Goal: Information Seeking & Learning: Learn about a topic

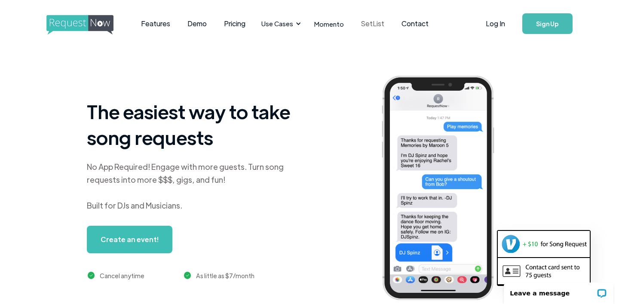
click at [359, 24] on link "SetList" at bounding box center [373, 23] width 40 height 27
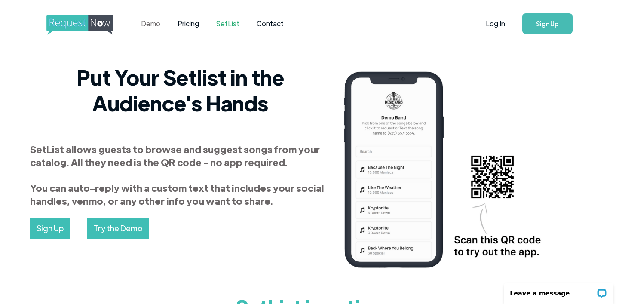
click at [153, 24] on link "Demo" at bounding box center [150, 23] width 37 height 27
click at [74, 17] on img "home" at bounding box center [87, 25] width 83 height 20
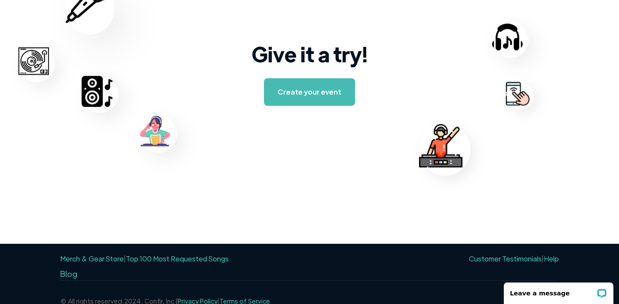
scroll to position [1417, 0]
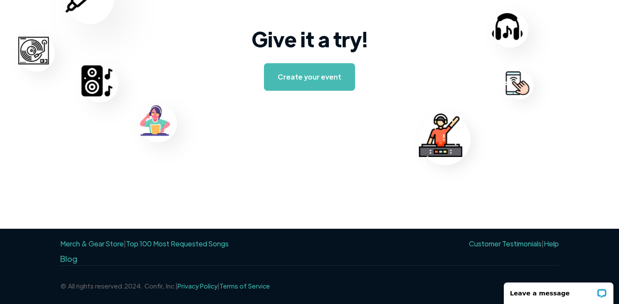
click at [172, 245] on link "Top 100 Most Requested Songs" at bounding box center [177, 243] width 103 height 9
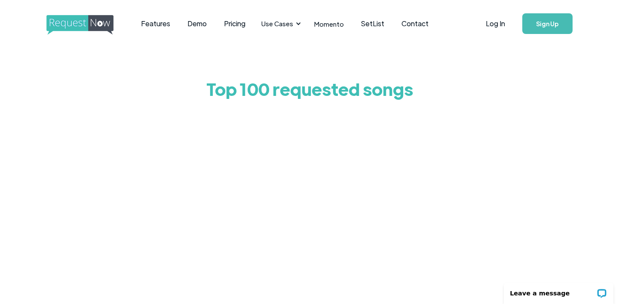
click at [474, 50] on div "Top 100 requested songs" at bounding box center [309, 248] width 404 height 402
